Goal: Ask a question

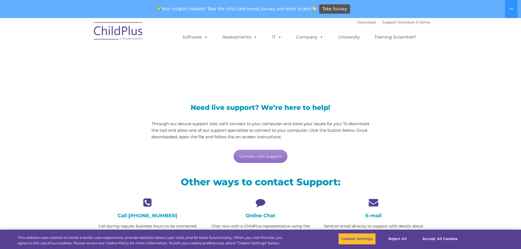
click at [258, 205] on icon at bounding box center [260, 203] width 105 height 10
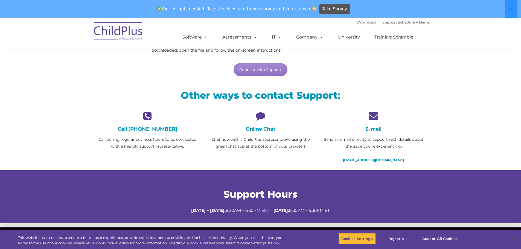
scroll to position [89, 0]
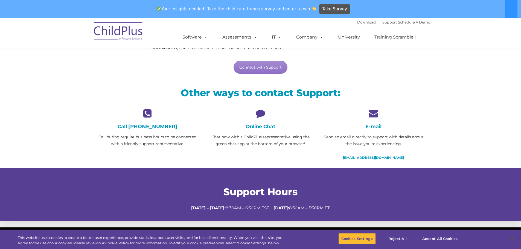
click at [259, 134] on p "Chat now with a ChildPlus representative using the green chat app at the bottom…" at bounding box center [260, 141] width 105 height 14
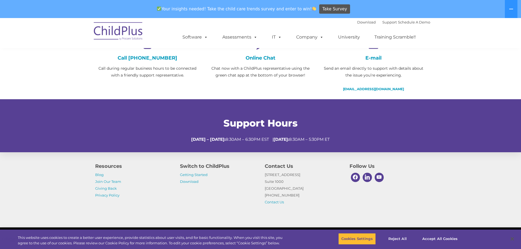
scroll to position [178, 0]
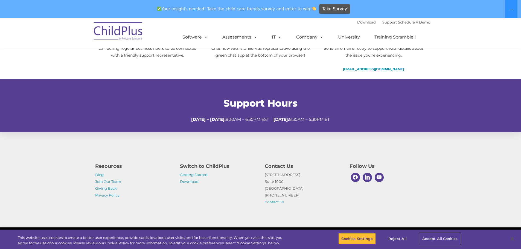
click at [439, 240] on button "Accept All Cookies" at bounding box center [440, 238] width 41 height 11
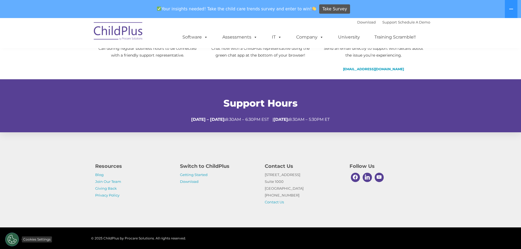
click at [15, 241] on button "Cookies Settings" at bounding box center [12, 240] width 14 height 14
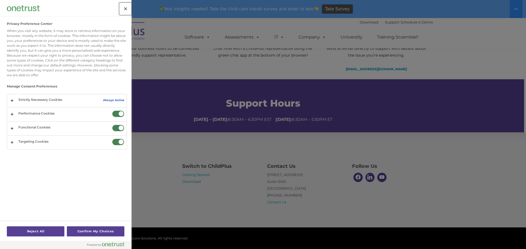
click at [123, 7] on button "Close" at bounding box center [125, 9] width 12 height 12
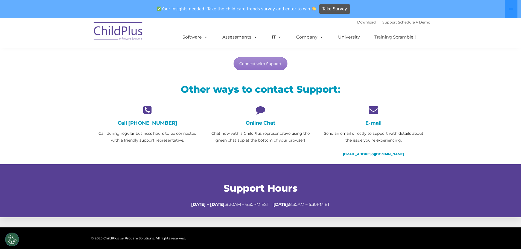
scroll to position [89, 0]
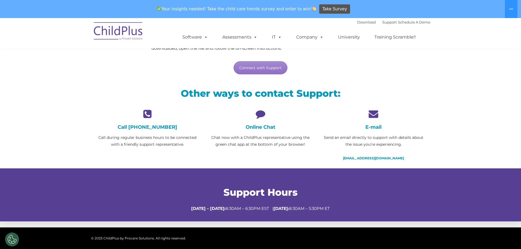
click at [261, 121] on div "Online Chat Chat now with a ChildPlus representative using the green chat app a…" at bounding box center [260, 128] width 105 height 39
click at [255, 112] on icon at bounding box center [260, 114] width 105 height 10
click at [259, 115] on icon at bounding box center [260, 114] width 105 height 10
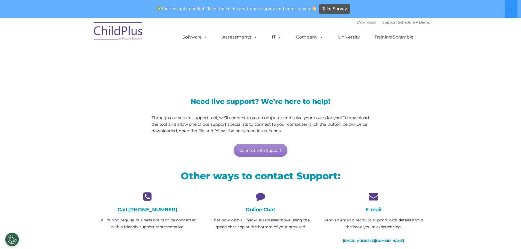
scroll to position [0, 0]
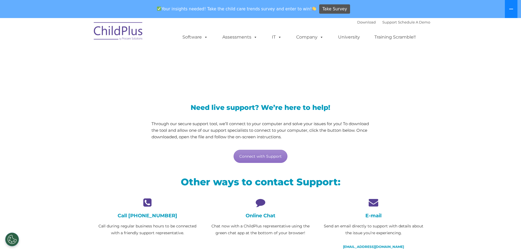
click at [511, 7] on icon at bounding box center [511, 9] width 4 height 4
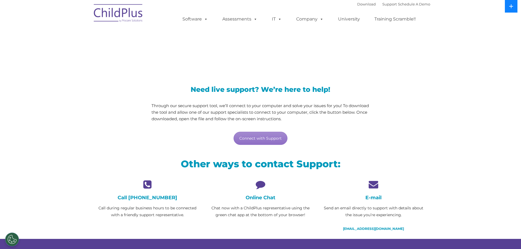
click at [511, 7] on icon at bounding box center [511, 6] width 4 height 4
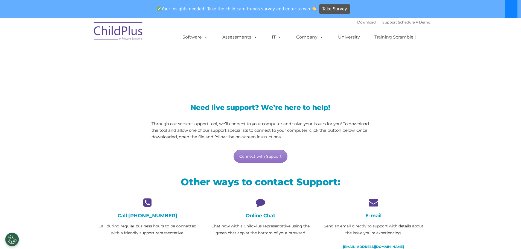
click at [511, 7] on icon at bounding box center [511, 9] width 4 height 4
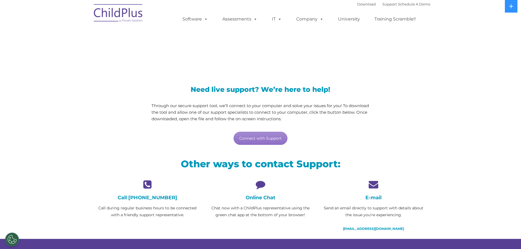
drag, startPoint x: 520, startPoint y: 82, endPoint x: 521, endPoint y: 130, distance: 47.9
click at [521, 130] on html "Download Support | Schedule A Demo  MENU MENU Software ChildPlus: The original…" at bounding box center [260, 204] width 521 height 409
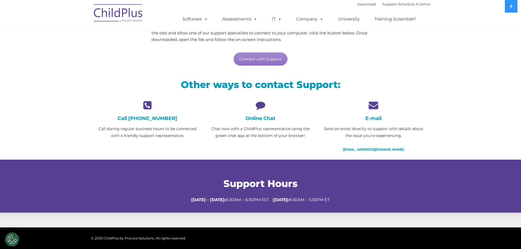
scroll to position [77, 0]
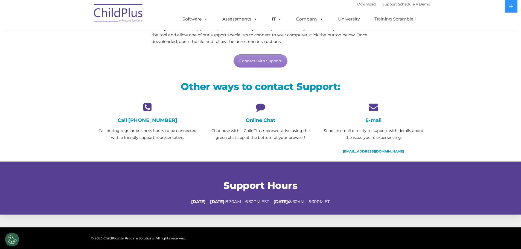
drag, startPoint x: 513, startPoint y: 173, endPoint x: 511, endPoint y: 167, distance: 6.2
click at [513, 167] on div "Support Hours [DATE] – [DATE]: 8:30AM – 6:30PM EST | [DATE]: 8:30AM – 5:30PM ET" at bounding box center [260, 188] width 521 height 53
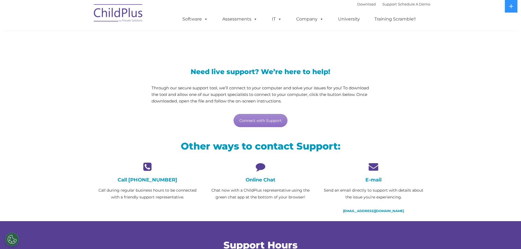
scroll to position [0, 0]
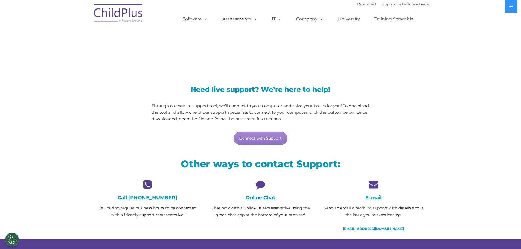
click at [383, 5] on link "Support" at bounding box center [390, 4] width 15 height 4
